Goal: Task Accomplishment & Management: Manage account settings

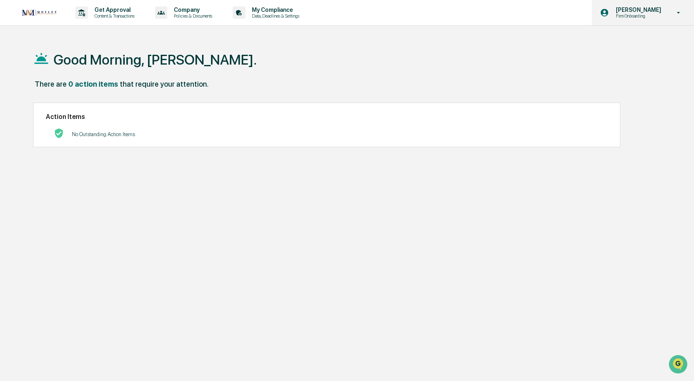
click at [617, 18] on p "Firm Onboarding" at bounding box center [637, 16] width 56 height 6
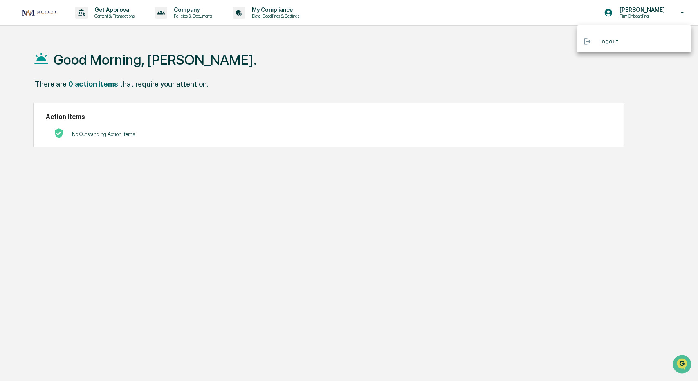
click at [411, 78] on div at bounding box center [349, 190] width 698 height 381
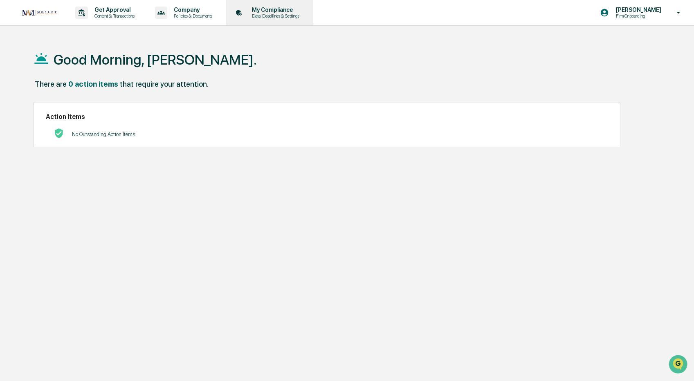
click at [286, 9] on p "My Compliance" at bounding box center [275, 10] width 58 height 7
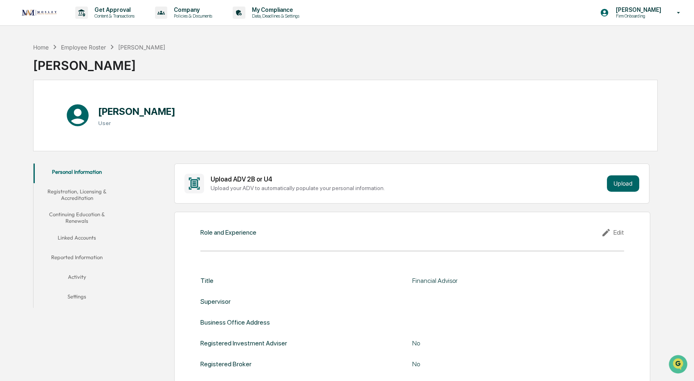
click at [81, 240] on button "Linked Accounts" at bounding box center [77, 240] width 87 height 20
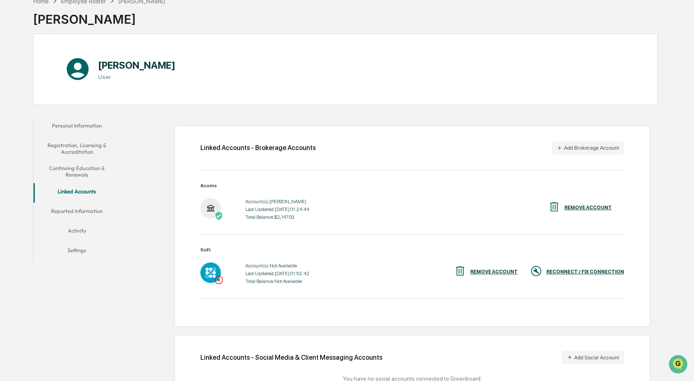
scroll to position [82, 0]
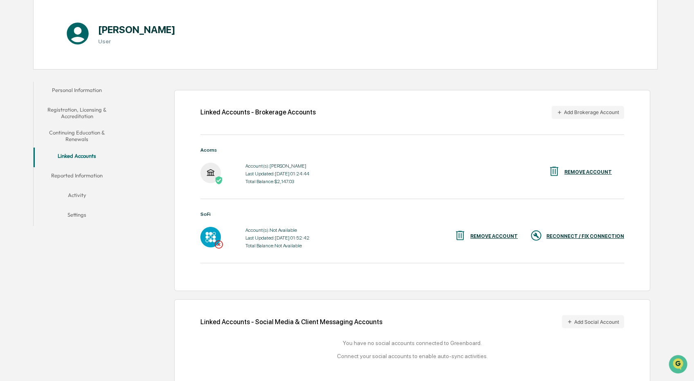
click at [571, 239] on div "RECONNECT / FIX CONNECTION" at bounding box center [586, 237] width 78 height 6
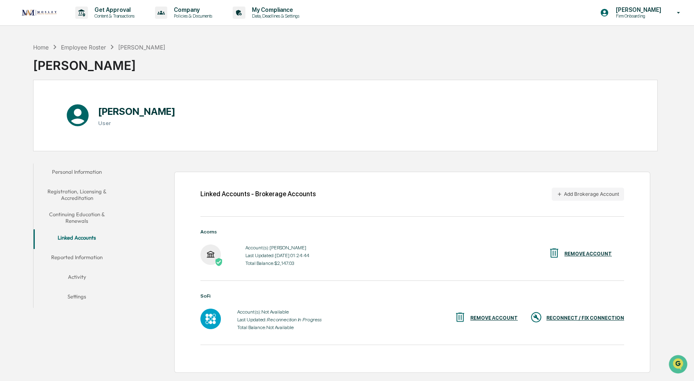
scroll to position [92, 0]
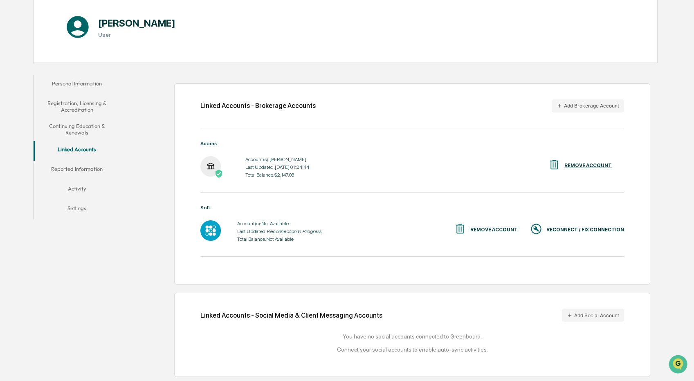
click at [87, 124] on button "Continuing Education & Renewals" at bounding box center [77, 129] width 87 height 23
